Goal: Navigation & Orientation: Find specific page/section

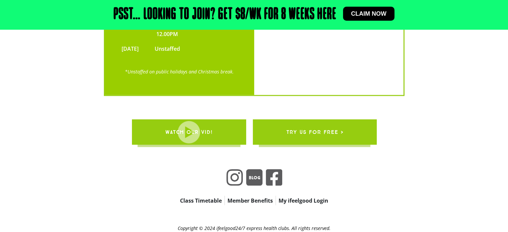
scroll to position [1346, 0]
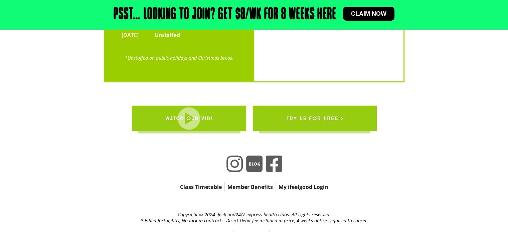
click at [206, 183] on link "Class Timetable" at bounding box center [201, 187] width 47 height 9
click at [255, 183] on link "Member Benefits" at bounding box center [250, 187] width 51 height 9
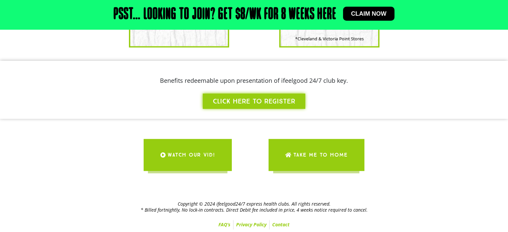
scroll to position [582, 0]
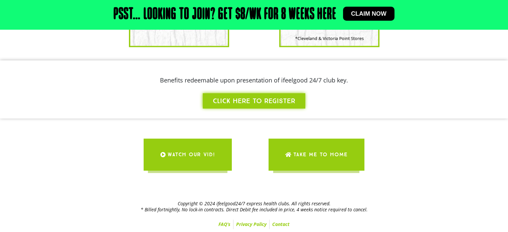
click at [387, 89] on div "Benefits redeemable upon presentation of ifeelgood 24/7 club key." at bounding box center [254, 80] width 488 height 19
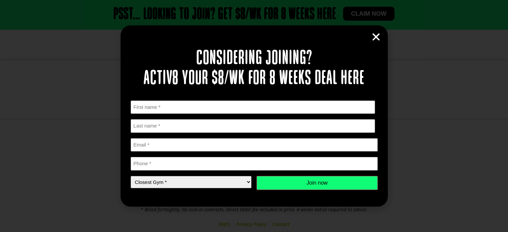
click at [377, 36] on icon "Close" at bounding box center [376, 37] width 10 height 10
